Goal: Contribute content: Add original content to the website for others to see

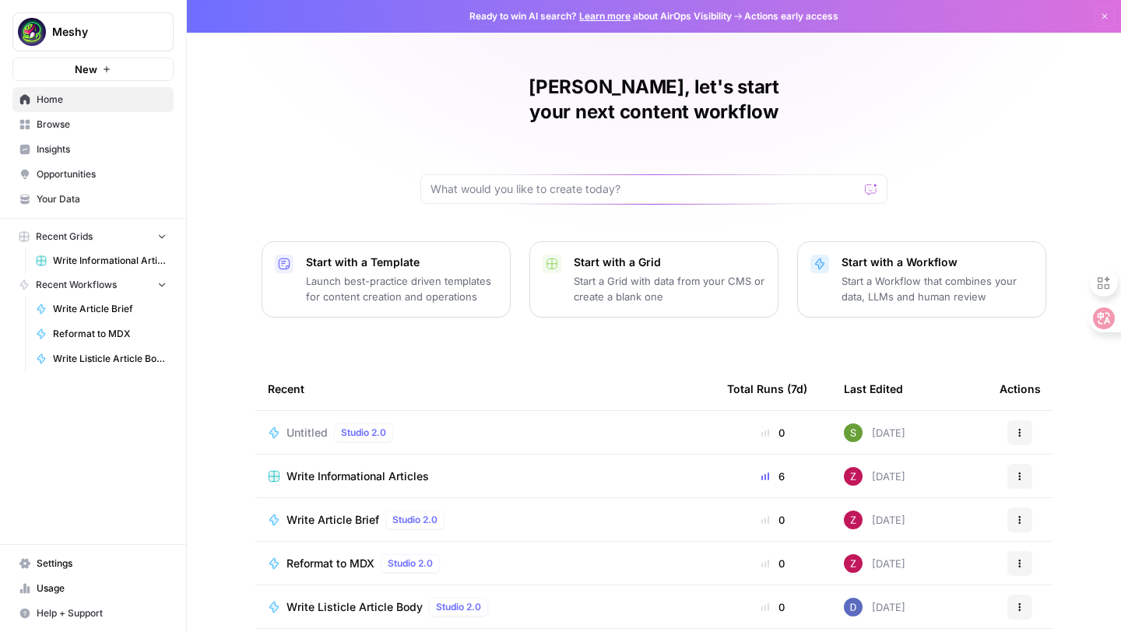
click at [139, 262] on span "Write Informational Articles" at bounding box center [110, 261] width 114 height 14
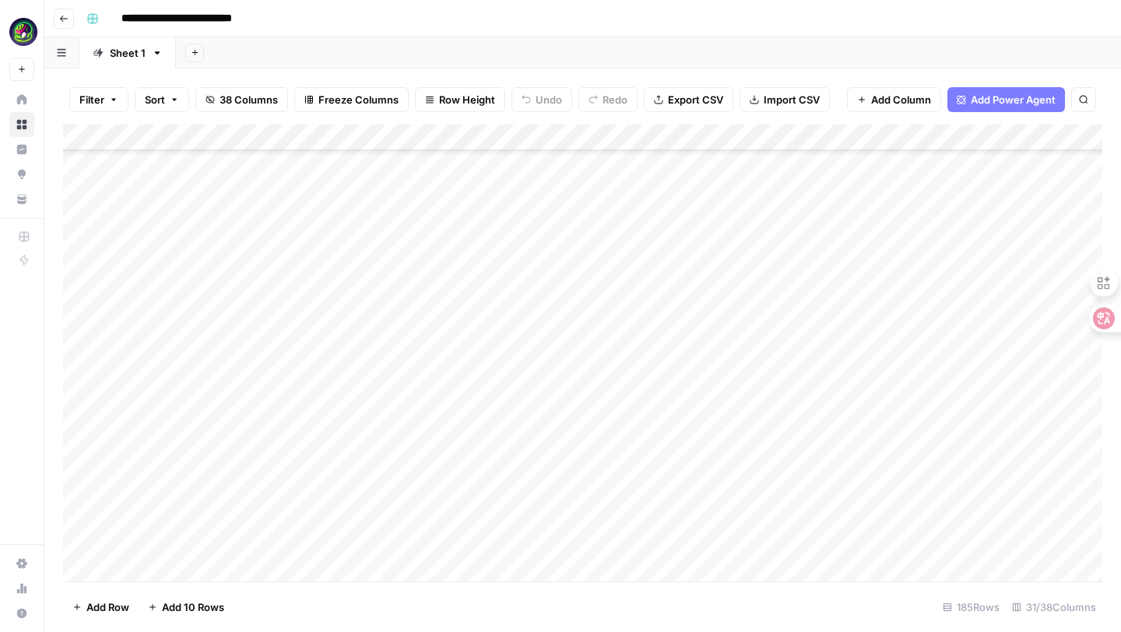
scroll to position [4491, 0]
click at [192, 461] on div "Add Column" at bounding box center [582, 353] width 1039 height 457
paste textarea "**********"
type textarea "**********"
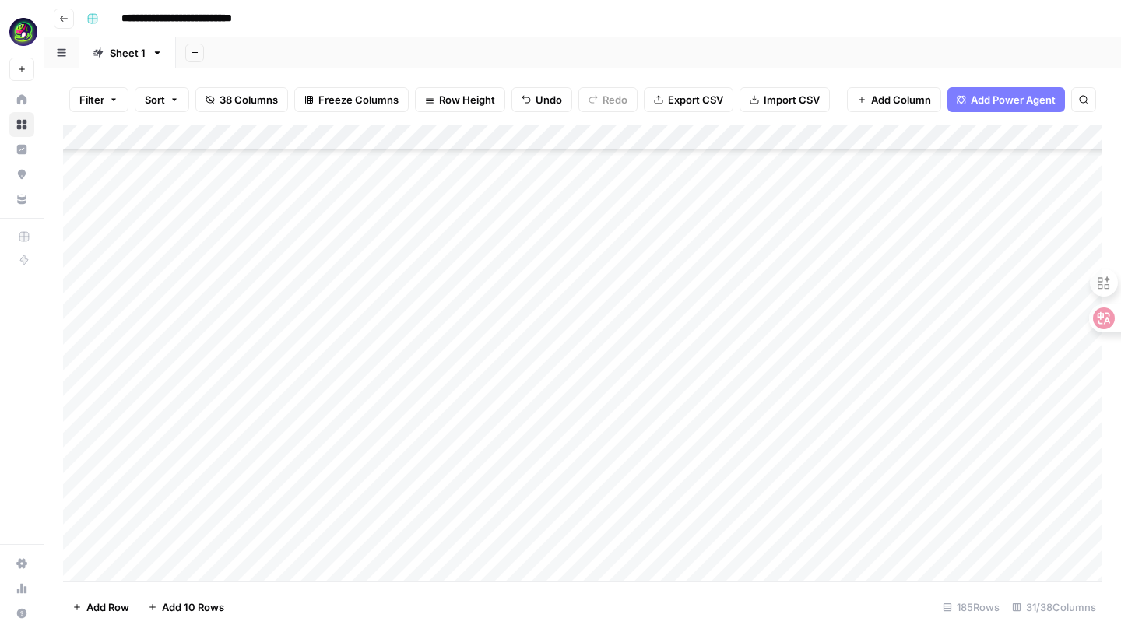
click at [304, 453] on div "Add Column" at bounding box center [582, 353] width 1039 height 457
click at [306, 456] on div "Add Column" at bounding box center [582, 353] width 1039 height 457
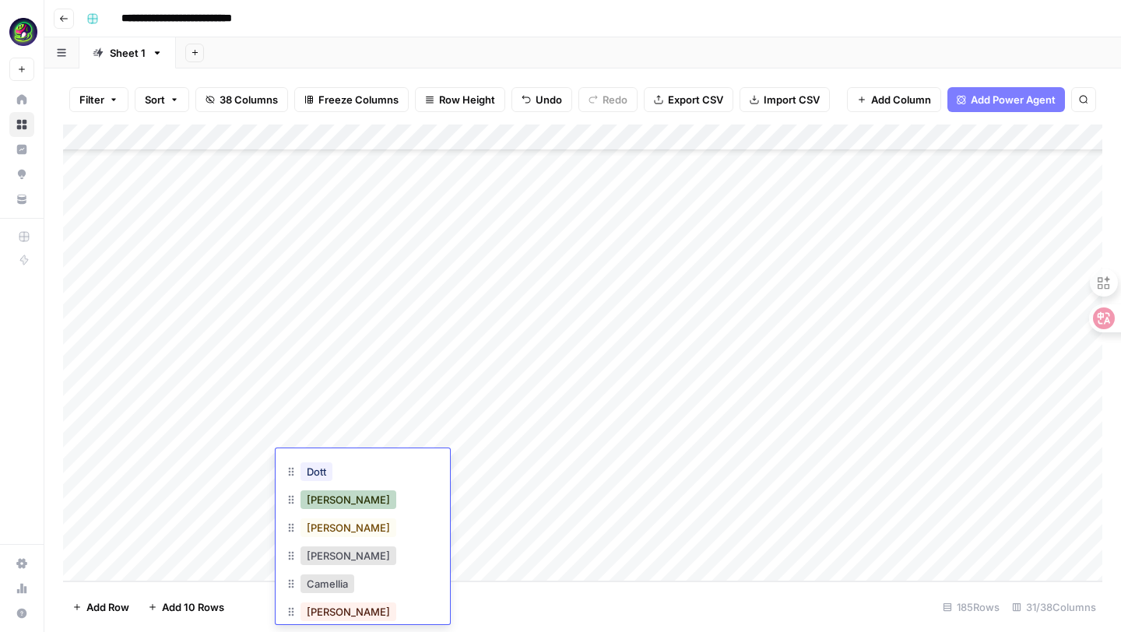
scroll to position [98, 0]
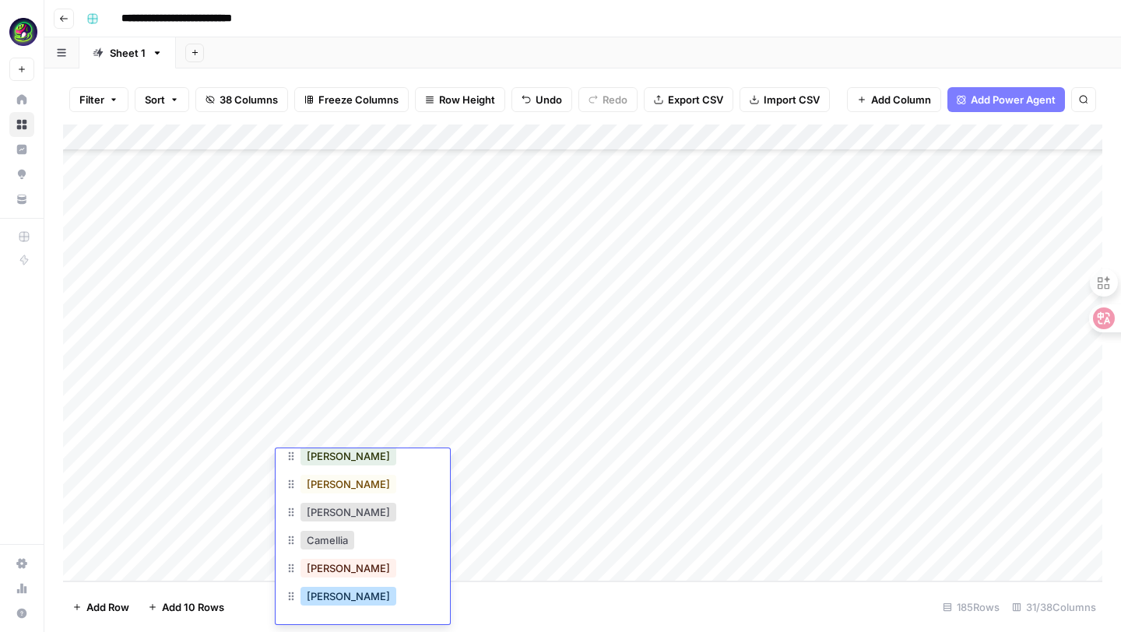
click at [320, 603] on button "[PERSON_NAME]" at bounding box center [349, 596] width 96 height 19
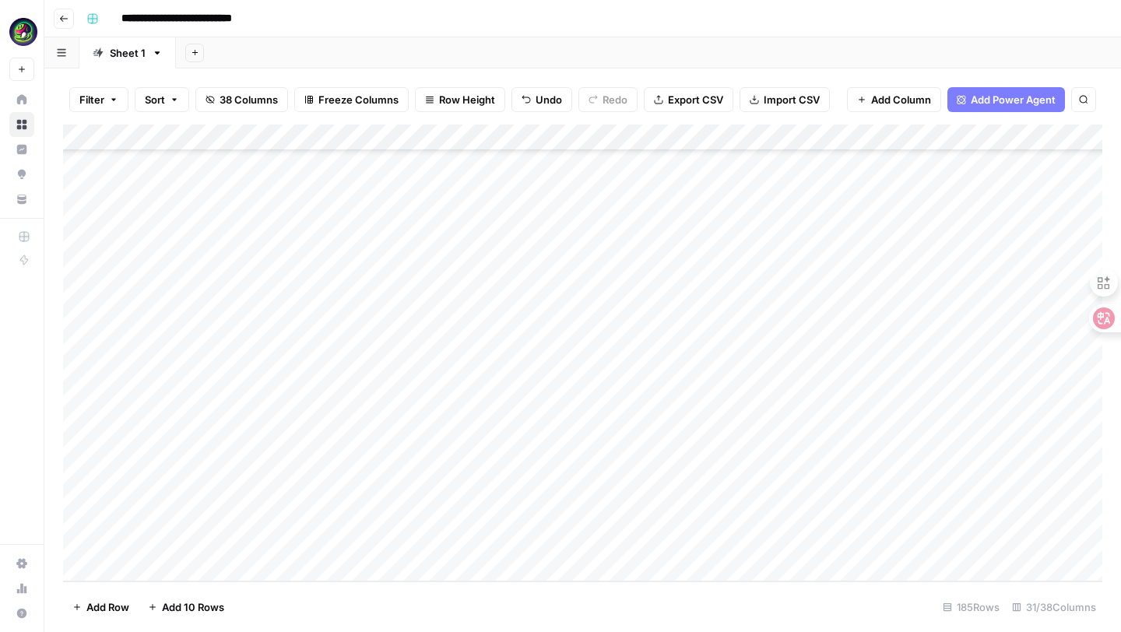
click at [448, 465] on div "Add Column" at bounding box center [582, 353] width 1039 height 457
click at [673, 461] on div "Add Column" at bounding box center [582, 353] width 1039 height 457
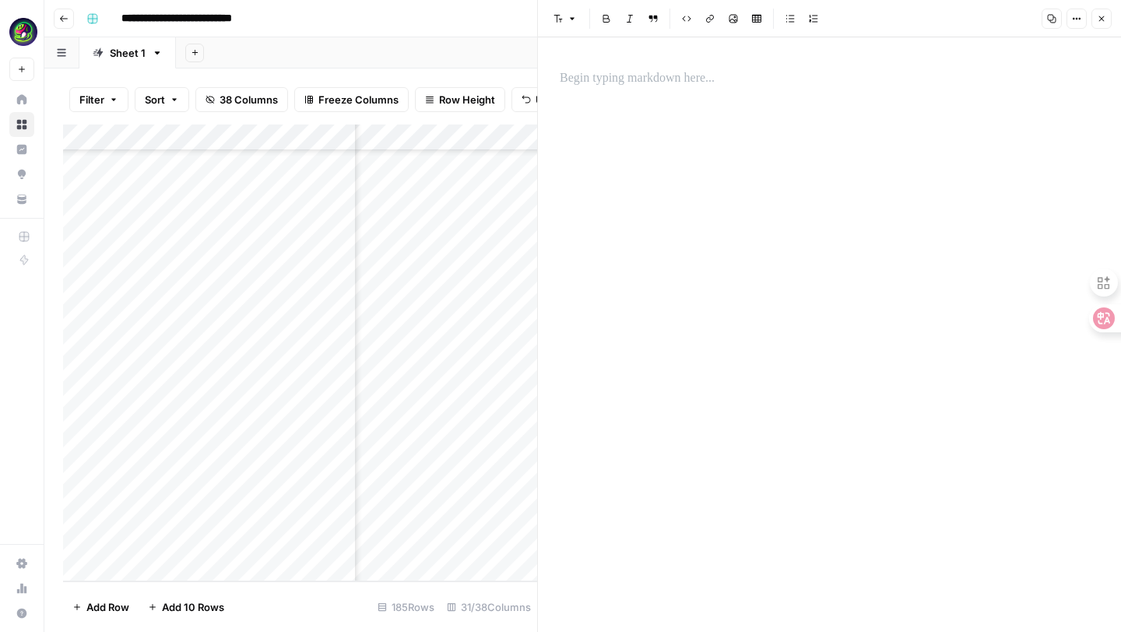
click at [673, 99] on div at bounding box center [829, 334] width 558 height 595
click at [649, 85] on p at bounding box center [830, 79] width 540 height 20
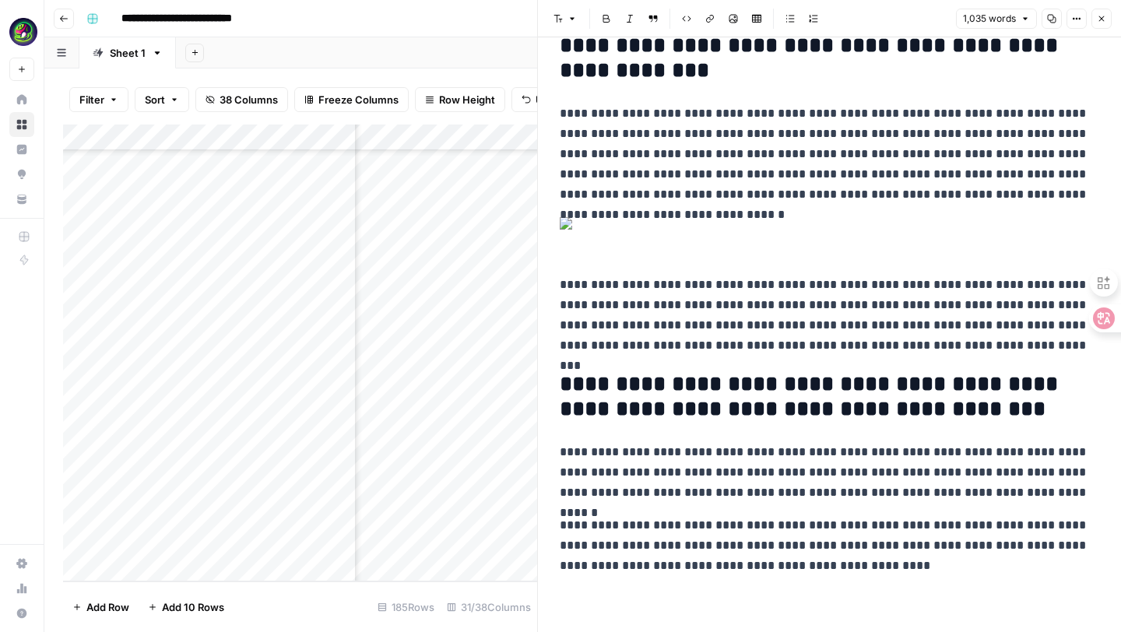
scroll to position [8464, 0]
click at [842, 569] on p "**********" at bounding box center [830, 545] width 540 height 61
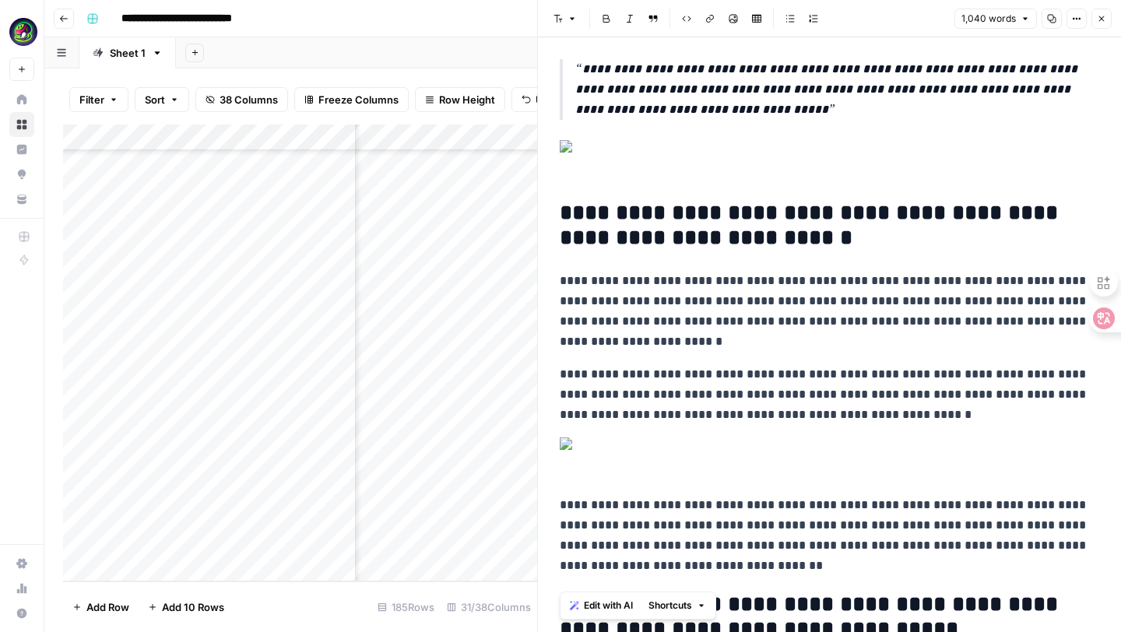
scroll to position [0, 0]
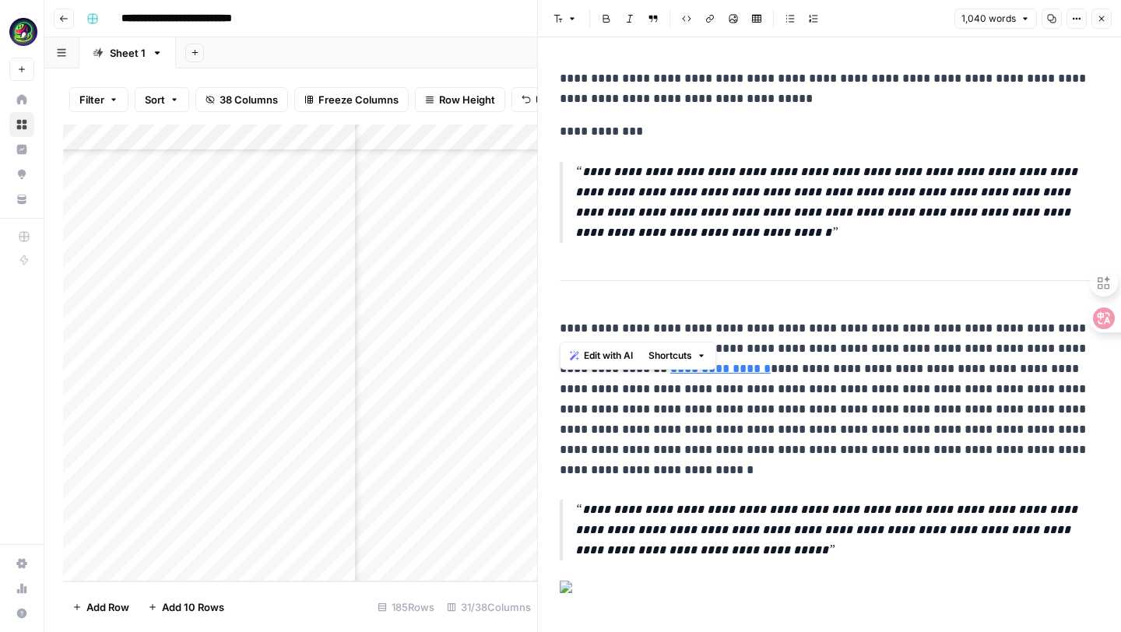
drag, startPoint x: 583, startPoint y: 302, endPoint x: 557, endPoint y: 124, distance: 180.2
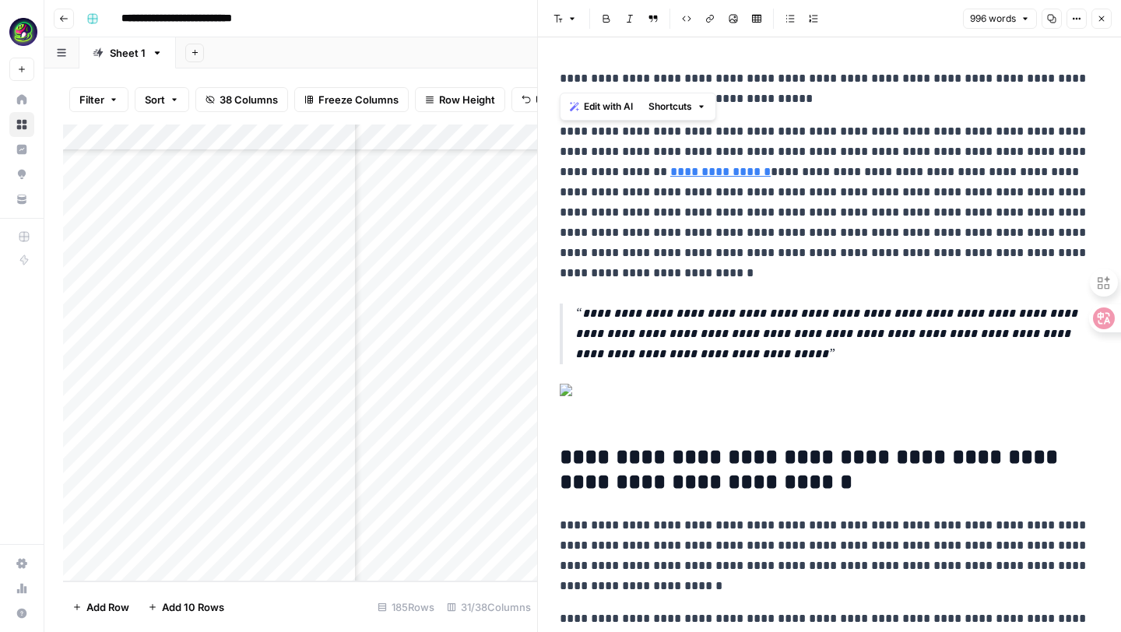
drag, startPoint x: 594, startPoint y: 79, endPoint x: 557, endPoint y: 76, distance: 36.7
click at [666, 79] on p "**********" at bounding box center [830, 89] width 540 height 40
drag, startPoint x: 802, startPoint y: 101, endPoint x: 551, endPoint y: 72, distance: 252.4
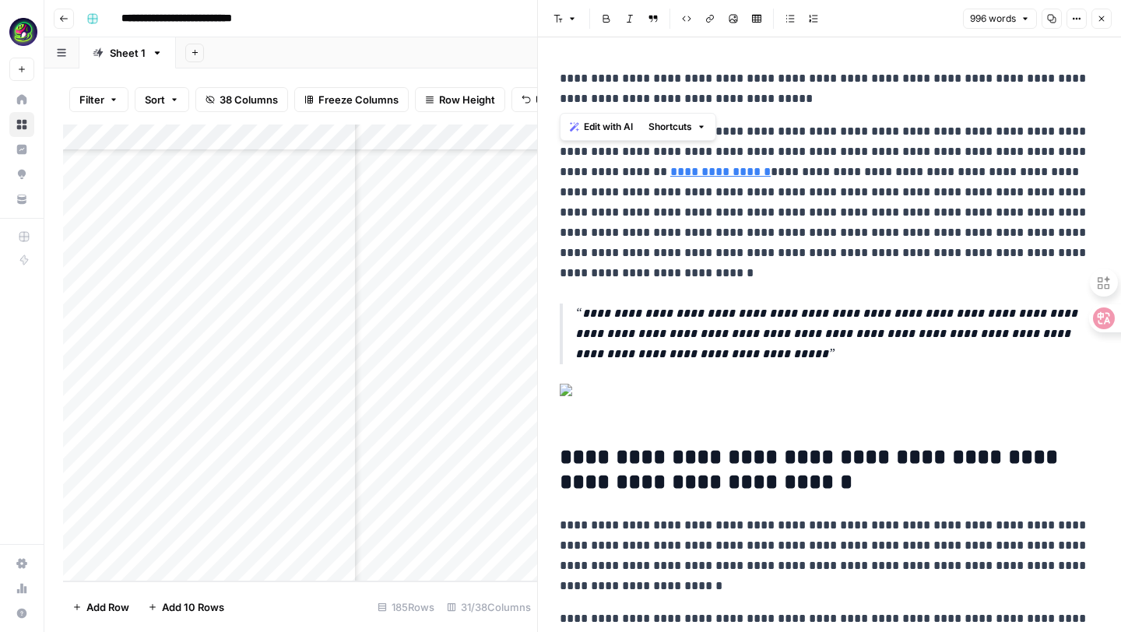
click at [574, 17] on icon "button" at bounding box center [572, 18] width 9 height 9
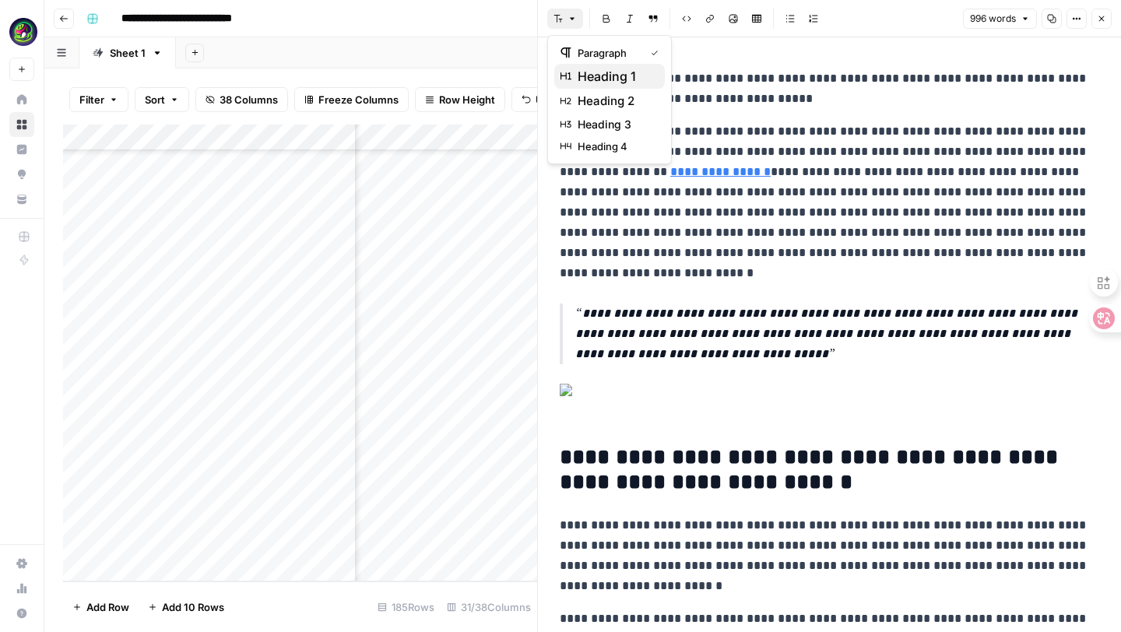
click at [603, 73] on span "heading 1" at bounding box center [615, 76] width 75 height 19
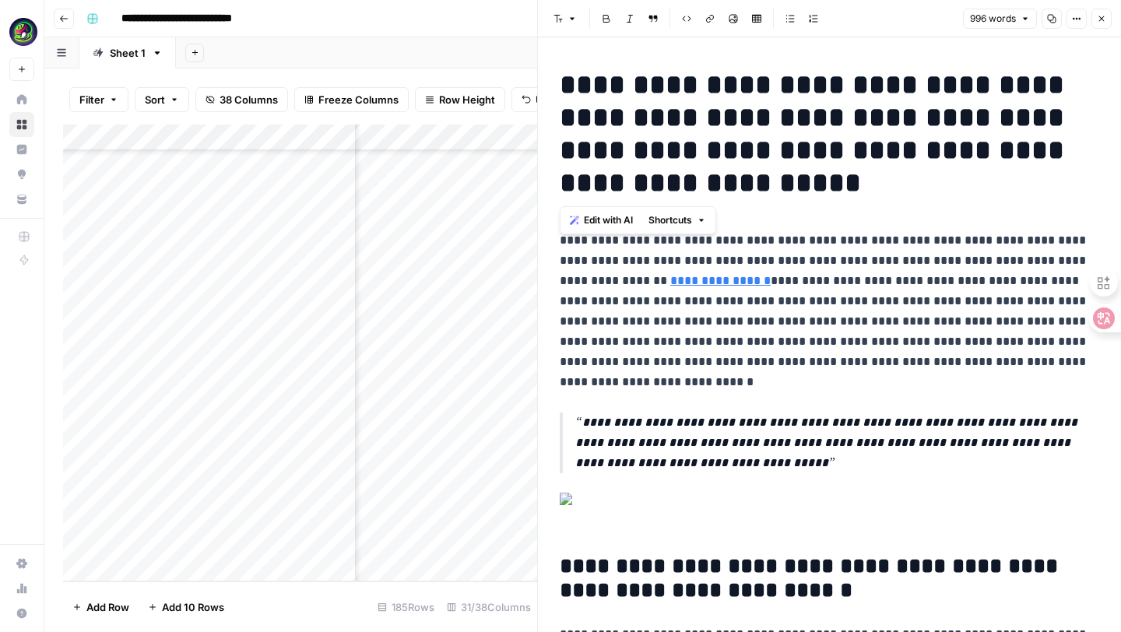
click at [610, 165] on h1 "**********" at bounding box center [830, 134] width 540 height 131
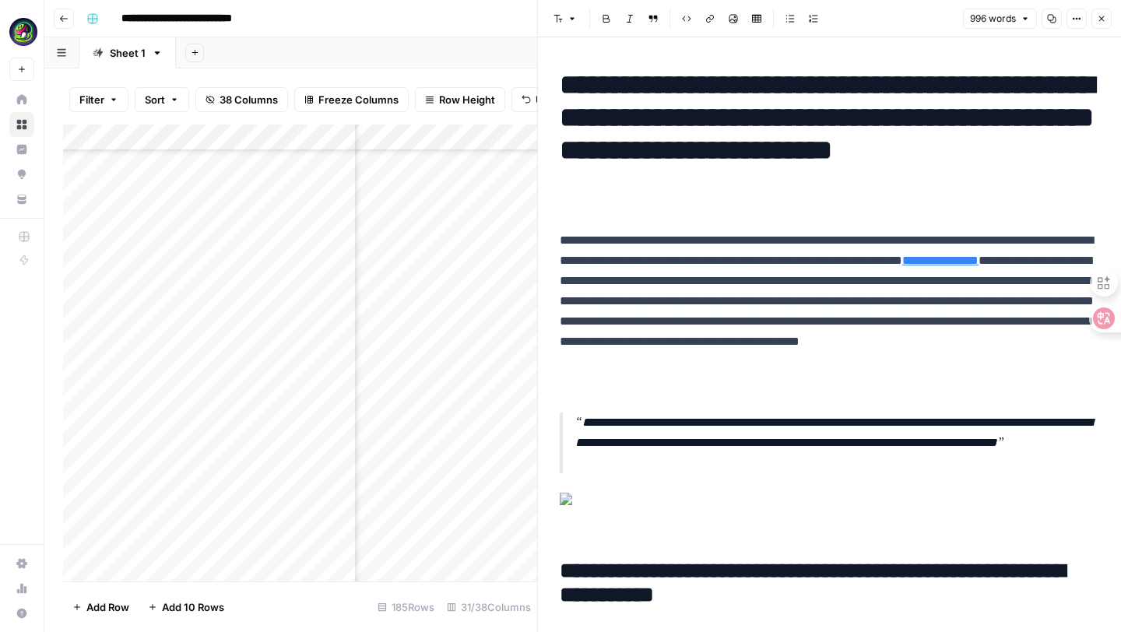
scroll to position [4491, 2313]
click at [640, 86] on h1 "**********" at bounding box center [830, 134] width 540 height 131
drag, startPoint x: 644, startPoint y: 85, endPoint x: 529, endPoint y: 79, distance: 114.6
click at [537, 79] on div "**********" at bounding box center [829, 316] width 584 height 632
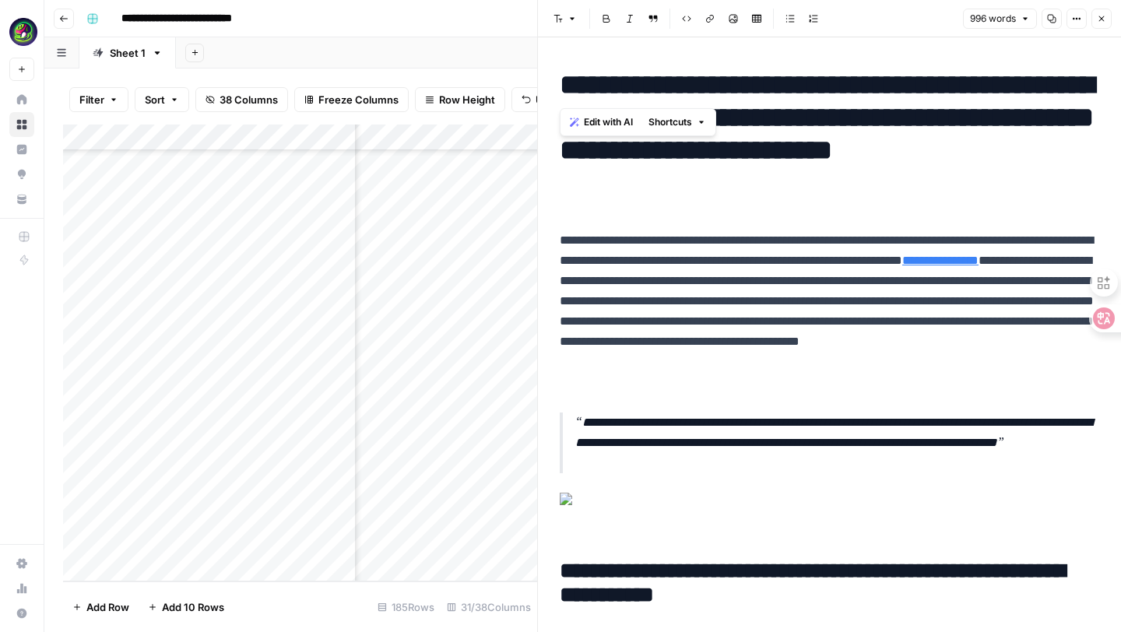
drag, startPoint x: 645, startPoint y: 81, endPoint x: 564, endPoint y: 77, distance: 81.1
click at [564, 77] on h1 "**********" at bounding box center [830, 134] width 540 height 131
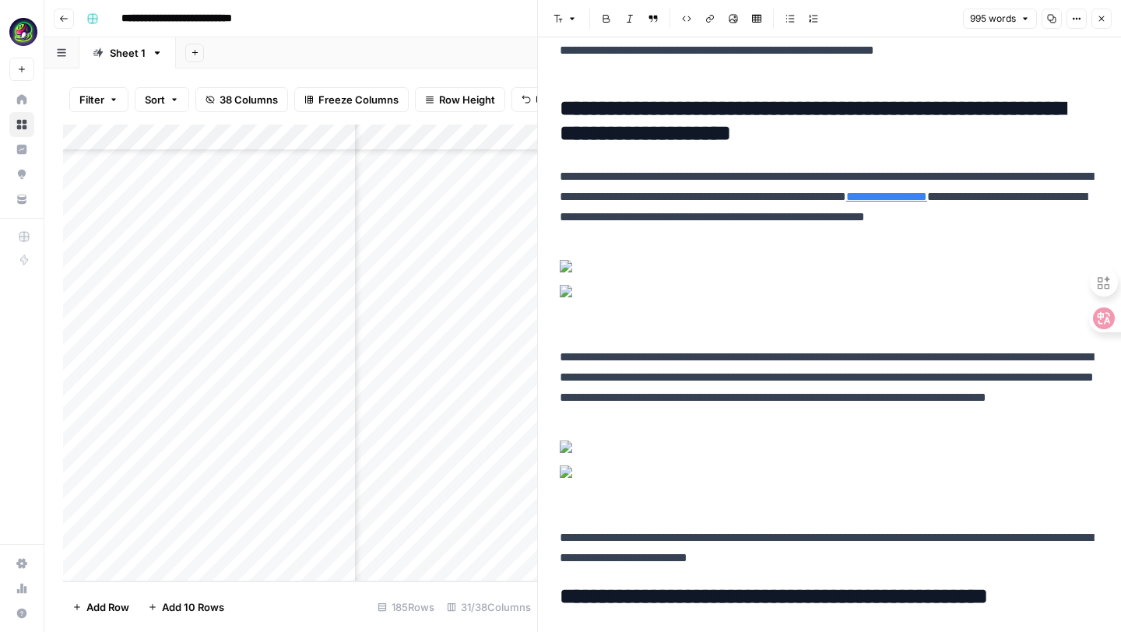
scroll to position [838, 0]
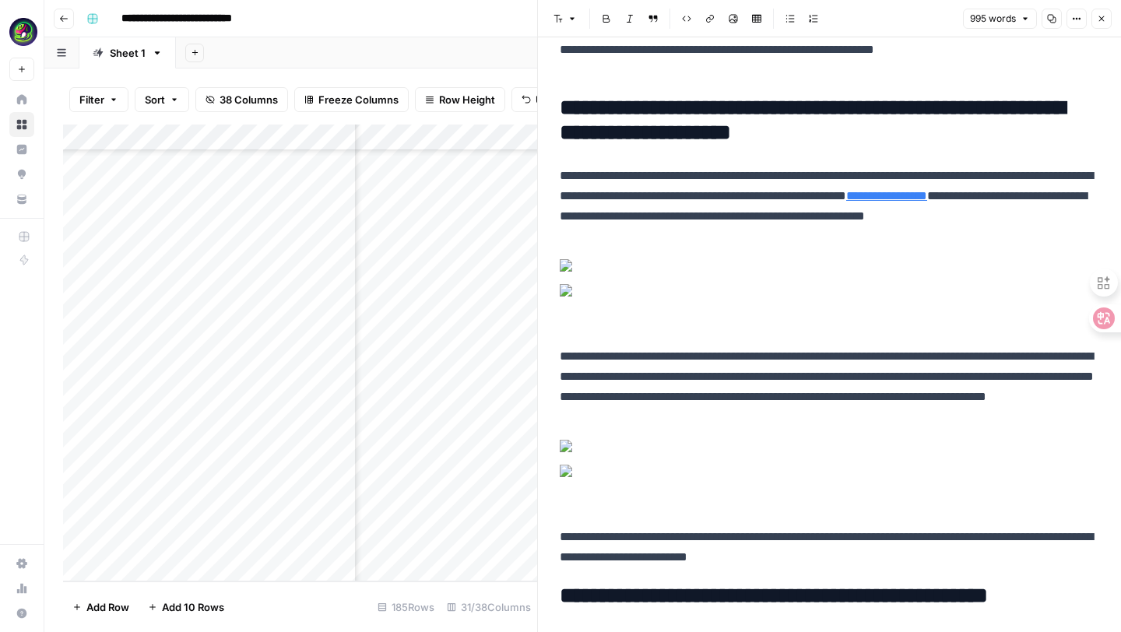
drag, startPoint x: 571, startPoint y: 125, endPoint x: 698, endPoint y: 126, distance: 126.1
click at [566, 14] on button "Font style" at bounding box center [565, 19] width 36 height 20
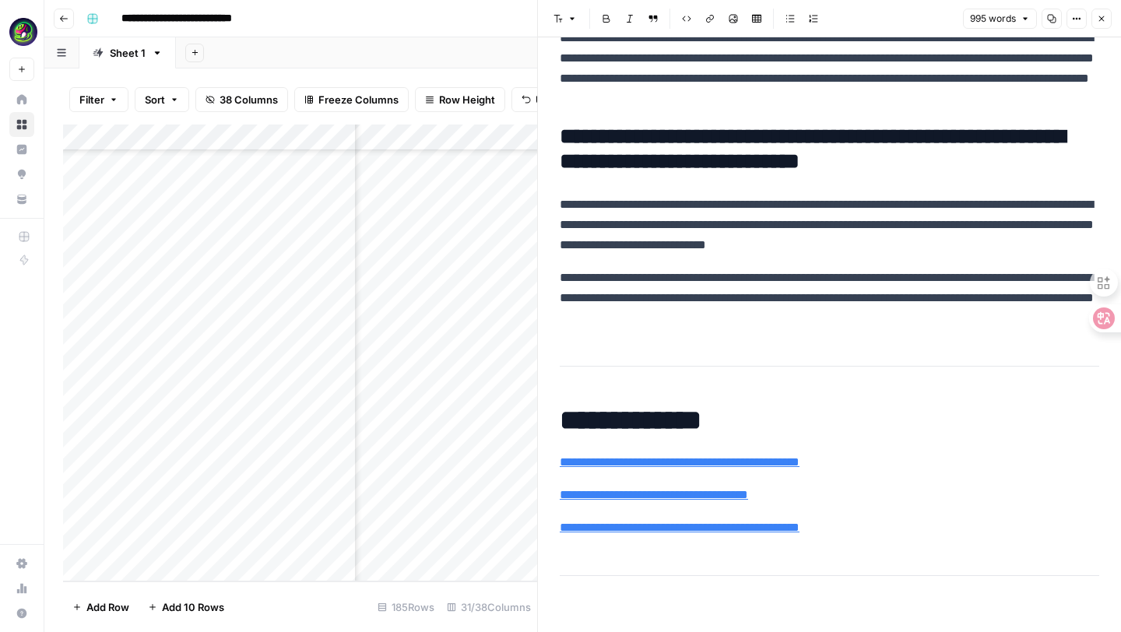
scroll to position [8641, 0]
drag, startPoint x: 857, startPoint y: 528, endPoint x: 542, endPoint y: 531, distance: 315.3
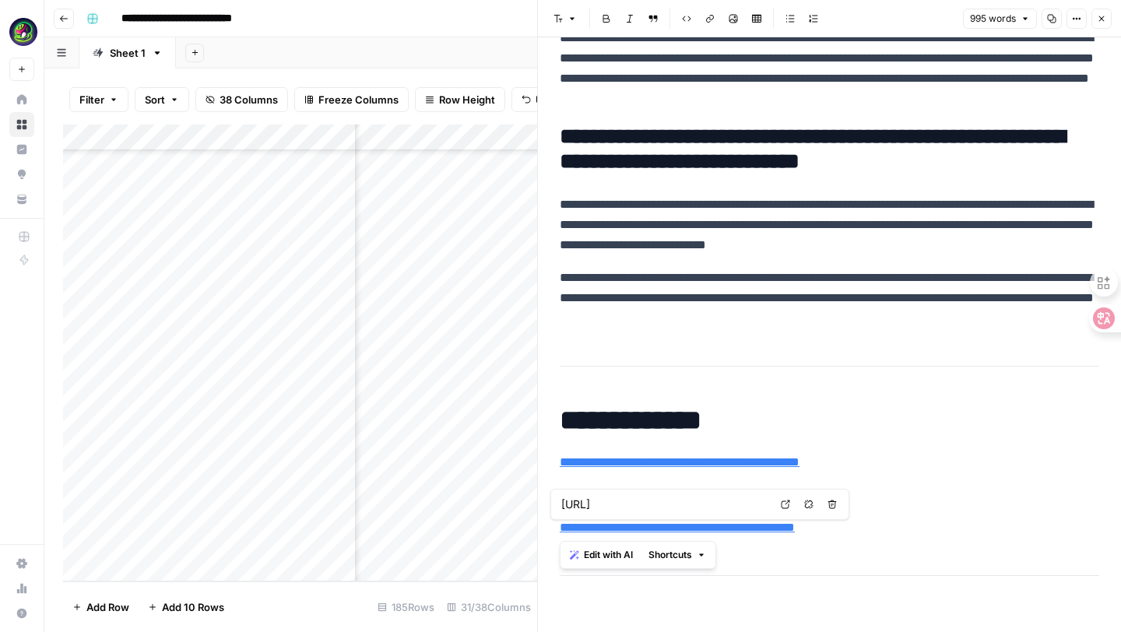
click at [542, 531] on div "**********" at bounding box center [829, 316] width 584 height 632
type input "[URL]"
drag, startPoint x: 582, startPoint y: 559, endPoint x: 617, endPoint y: 604, distance: 56.7
drag, startPoint x: 614, startPoint y: 599, endPoint x: 563, endPoint y: 571, distance: 58.5
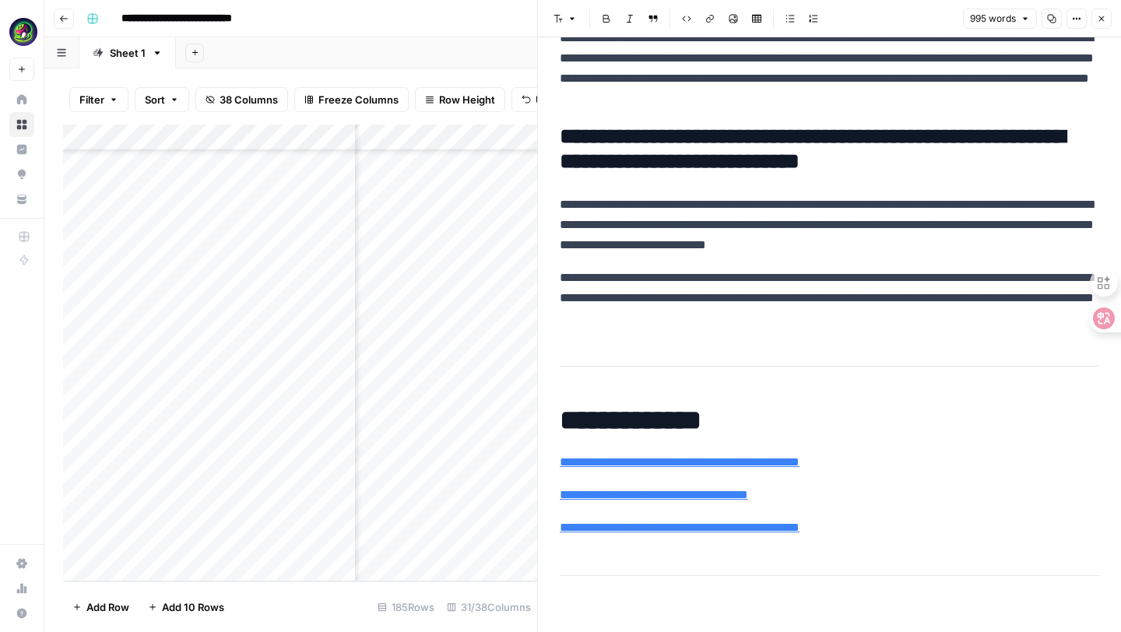
drag, startPoint x: 564, startPoint y: 589, endPoint x: 562, endPoint y: 569, distance: 19.6
drag, startPoint x: 562, startPoint y: 569, endPoint x: 574, endPoint y: 582, distance: 17.1
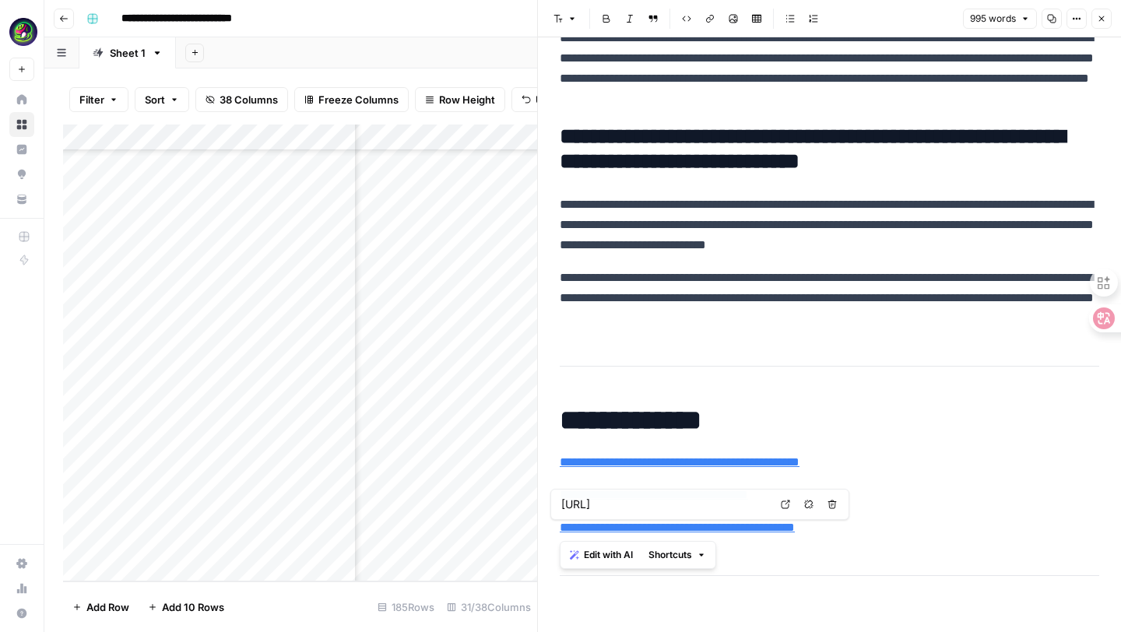
drag, startPoint x: 862, startPoint y: 526, endPoint x: 533, endPoint y: 529, distance: 329.3
click at [537, 529] on div "**********" at bounding box center [829, 316] width 584 height 632
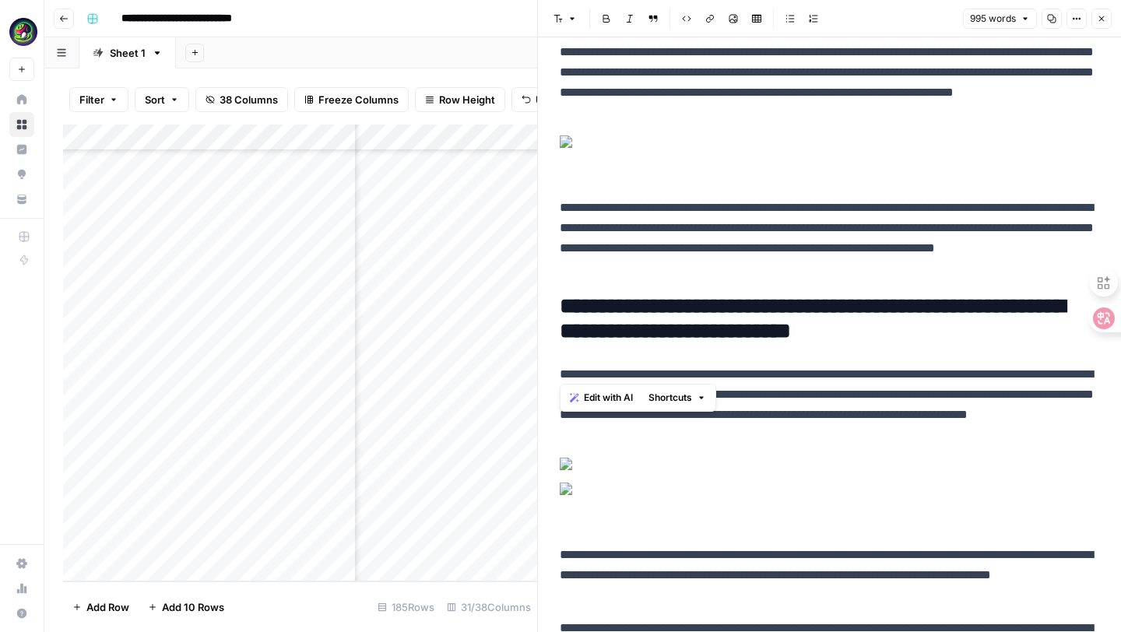
scroll to position [4491, 2446]
click at [485, 459] on div "Add Column" at bounding box center [300, 353] width 474 height 457
click at [387, 455] on div "Add Column" at bounding box center [300, 353] width 474 height 457
click at [530, 465] on div at bounding box center [538, 316] width 16 height 632
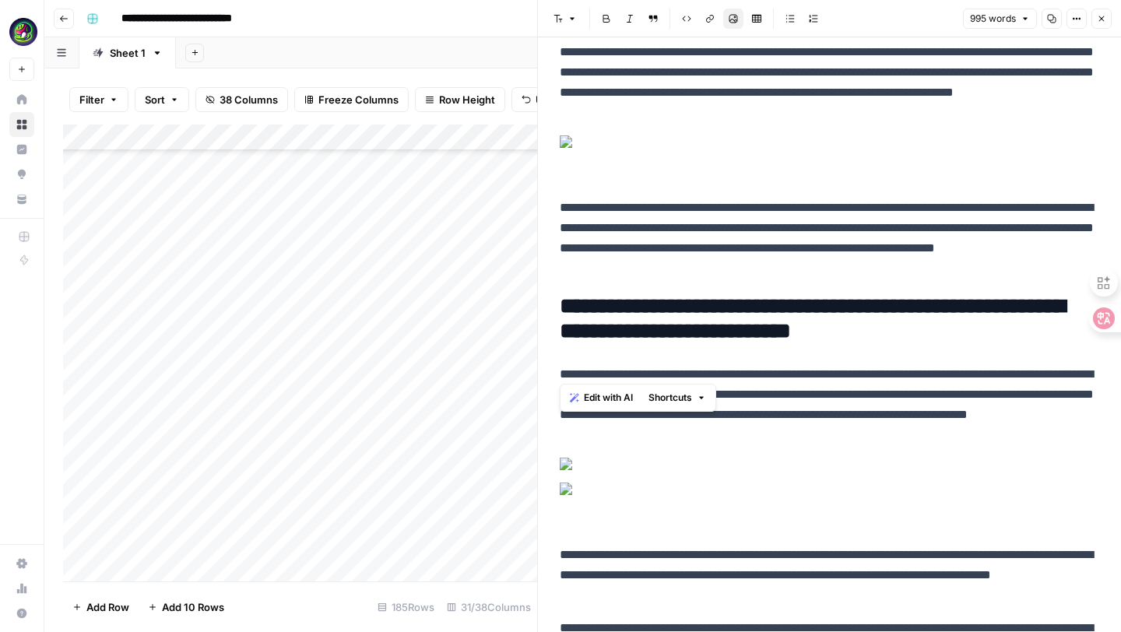
click at [534, 465] on div at bounding box center [538, 316] width 16 height 632
click at [414, 462] on div "Add Column" at bounding box center [300, 353] width 474 height 457
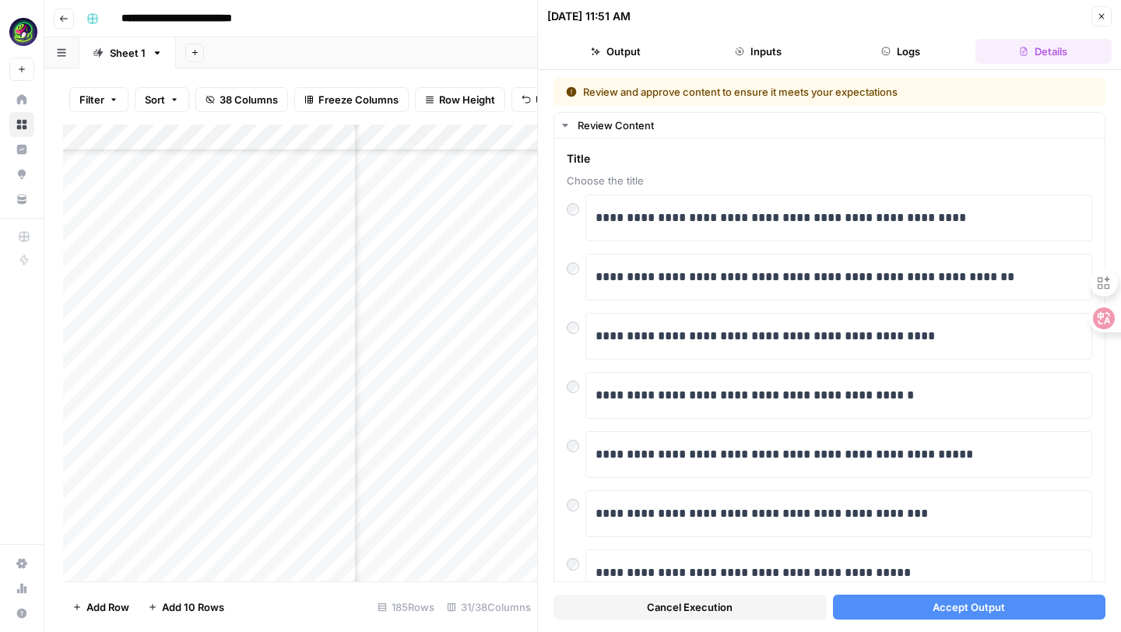
click at [910, 615] on button "Accept Output" at bounding box center [969, 607] width 273 height 25
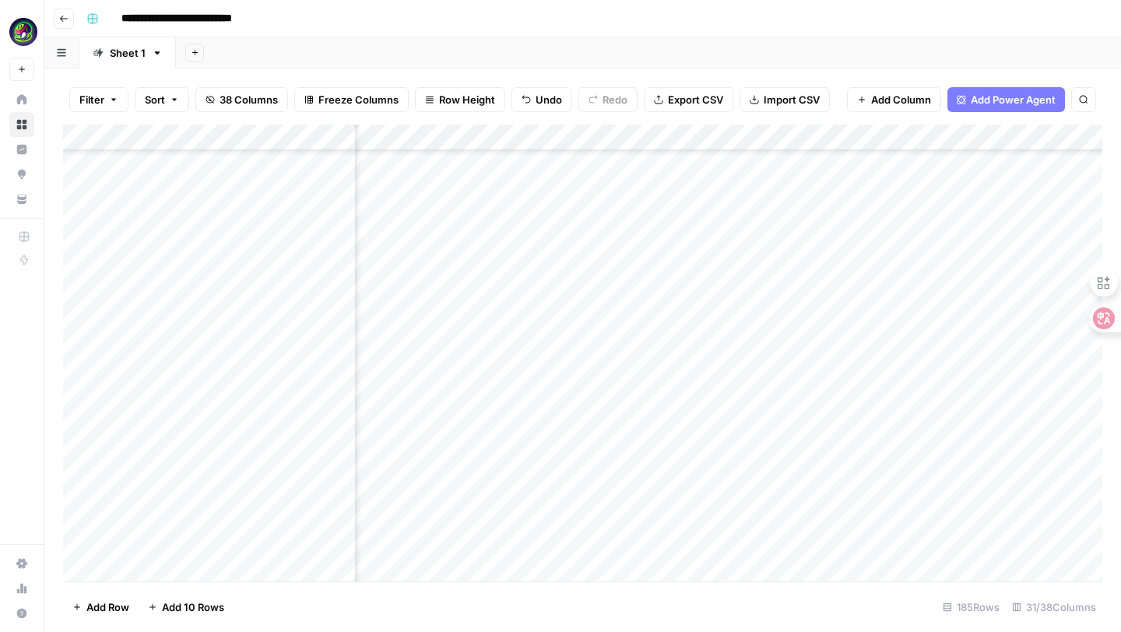
scroll to position [4487, 2318]
click at [619, 464] on div "Add Column" at bounding box center [582, 353] width 1039 height 457
click at [895, 464] on div "Add Column" at bounding box center [582, 353] width 1039 height 457
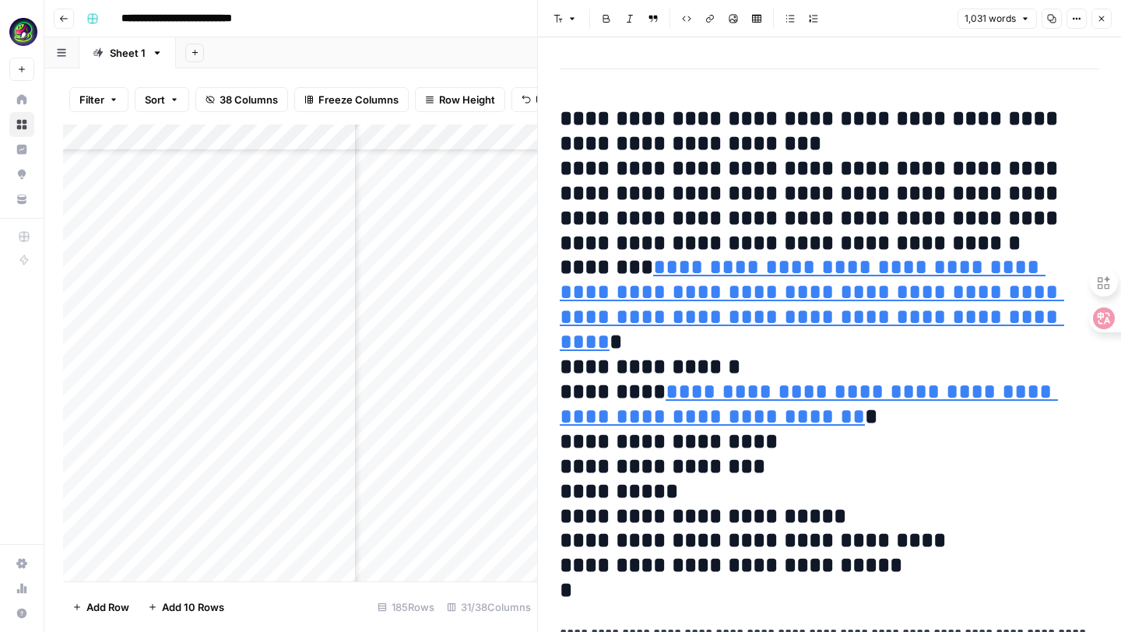
click at [1072, 19] on icon "button" at bounding box center [1076, 18] width 9 height 9
click at [1009, 159] on span "Code" at bounding box center [1030, 165] width 75 height 16
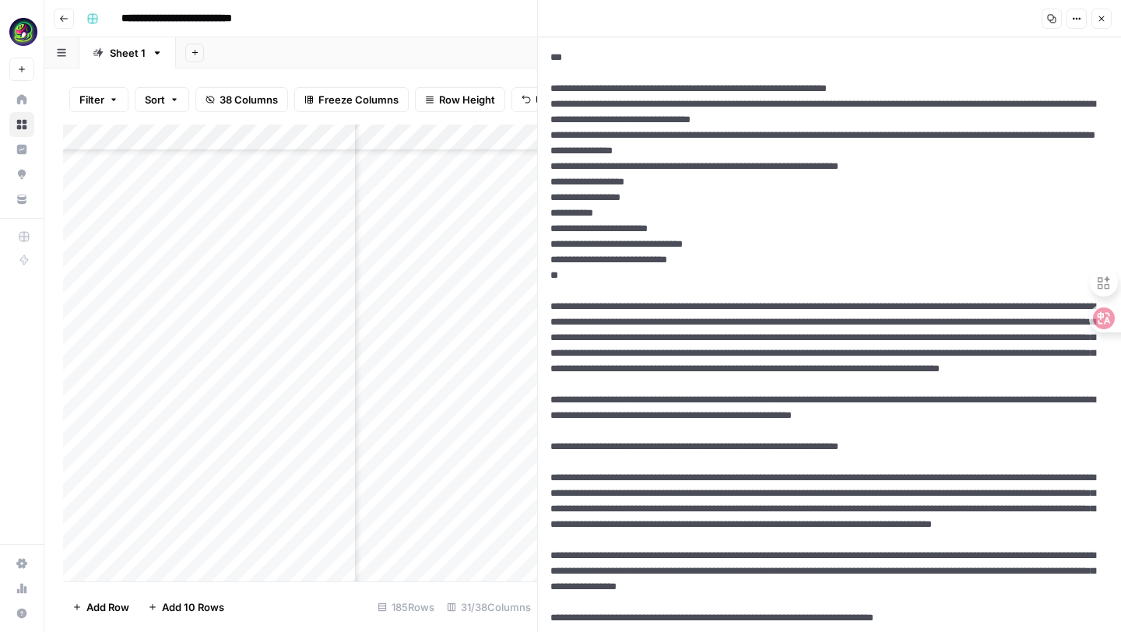
drag, startPoint x: 550, startPoint y: 318, endPoint x: 782, endPoint y: 432, distance: 257.6
click at [1051, 23] on button "Copy" at bounding box center [1052, 19] width 20 height 20
